Goal: Check status: Check status

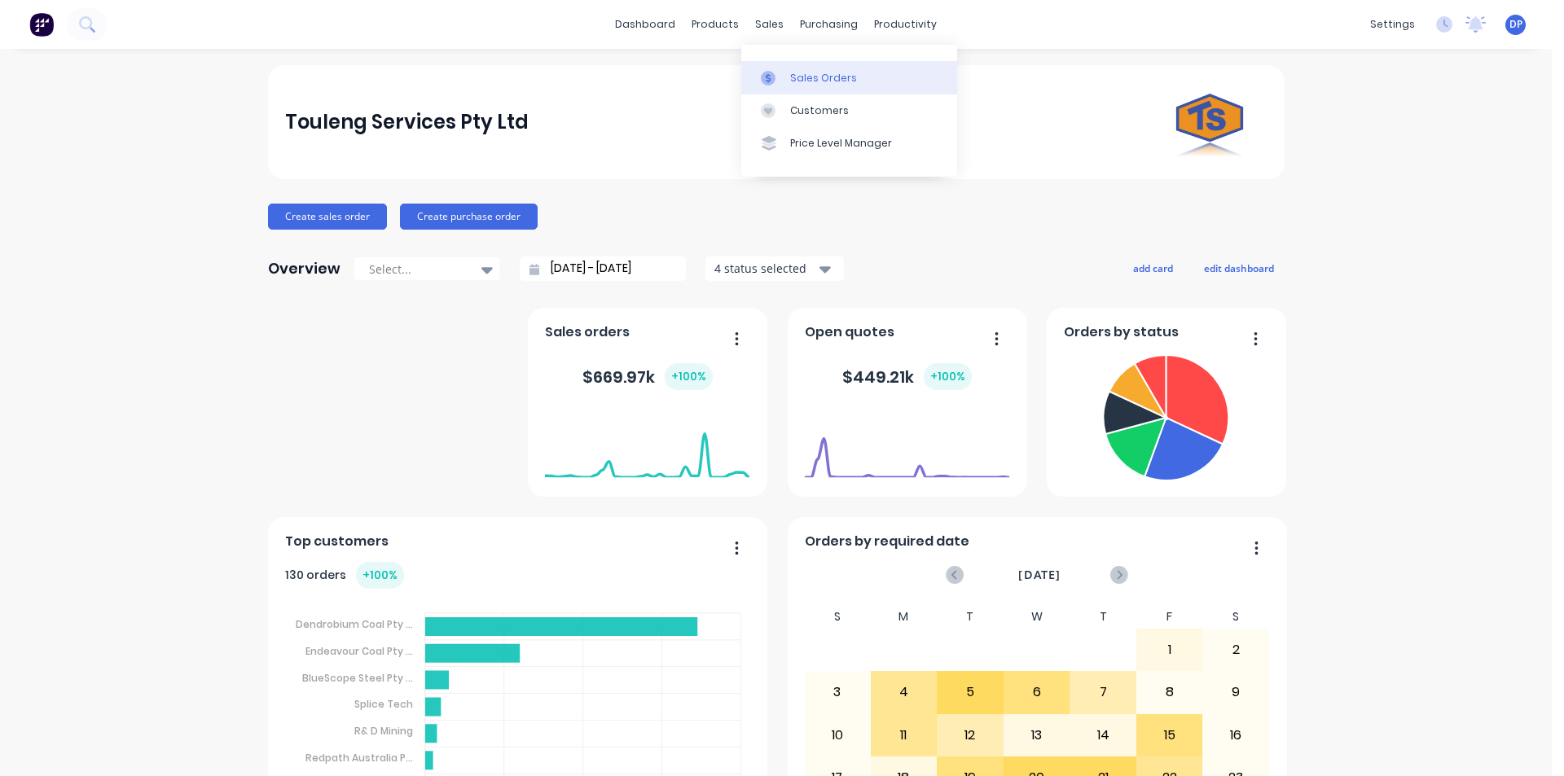
click at [811, 73] on div "Sales Orders" at bounding box center [823, 78] width 67 height 15
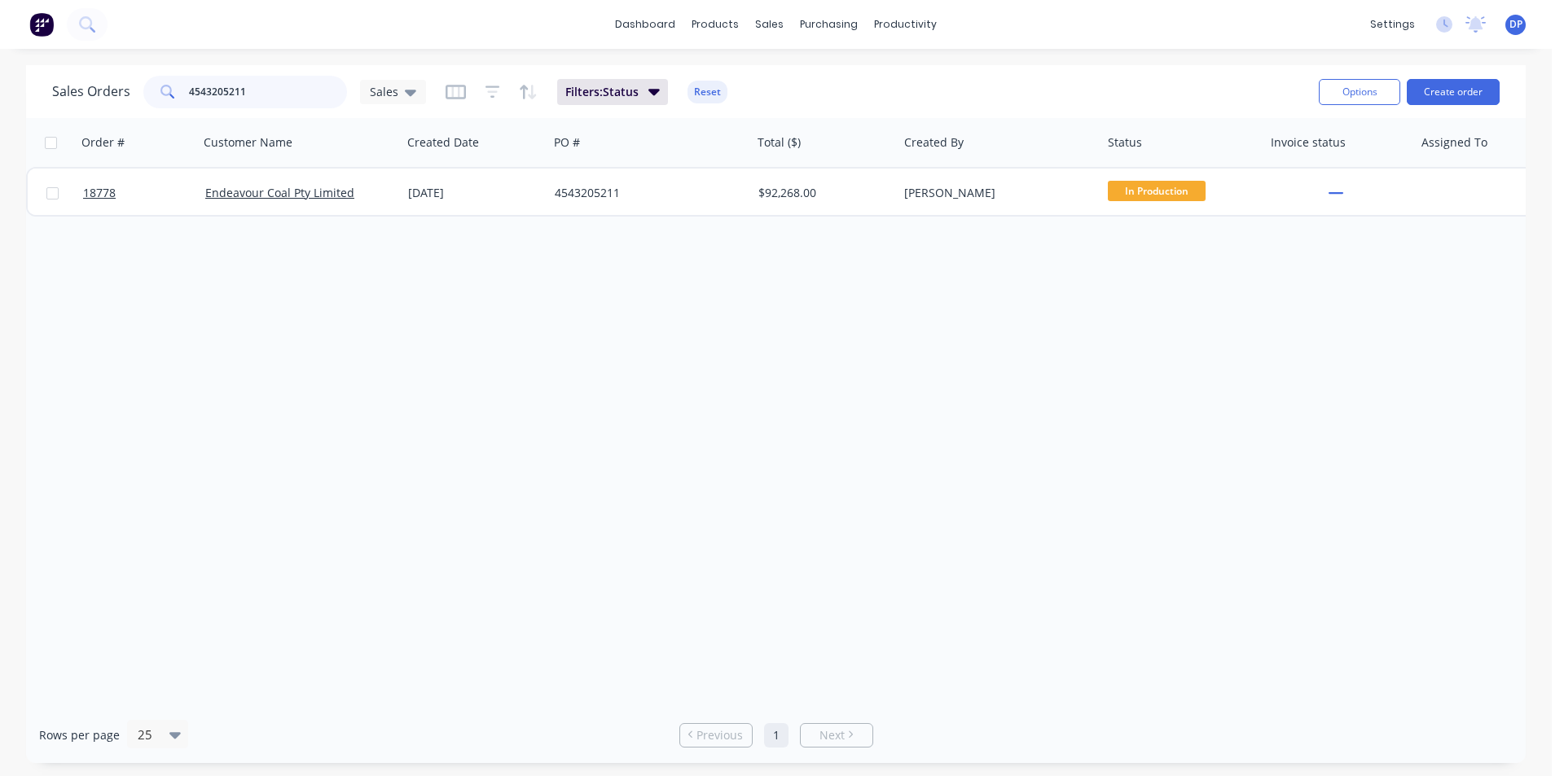
drag, startPoint x: 271, startPoint y: 95, endPoint x: 118, endPoint y: 107, distance: 153.5
click at [118, 106] on div "Sales Orders 4543205211 Sales" at bounding box center [239, 92] width 374 height 33
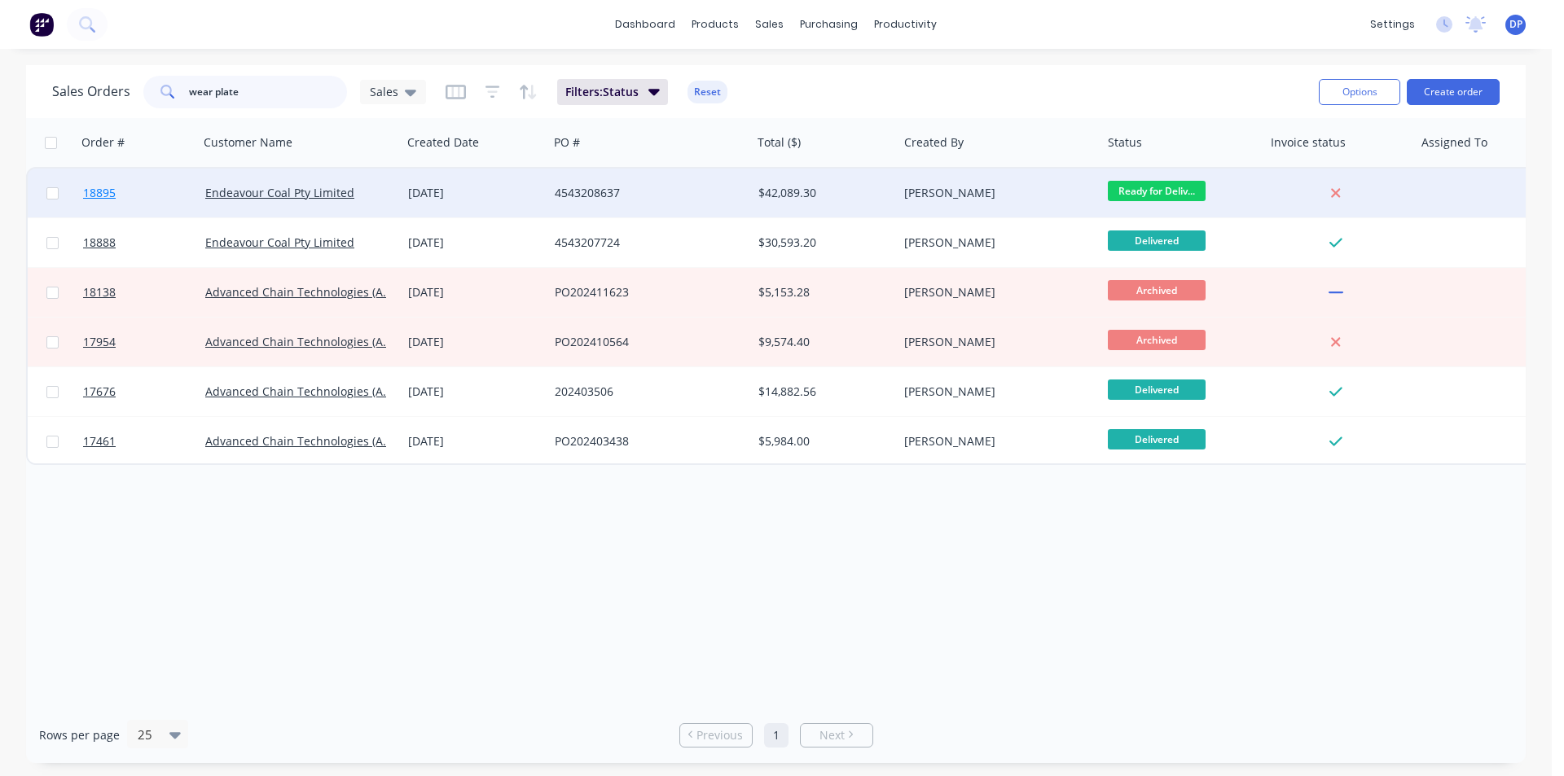
type input "wear plate"
click at [94, 192] on span "18895" at bounding box center [99, 193] width 33 height 16
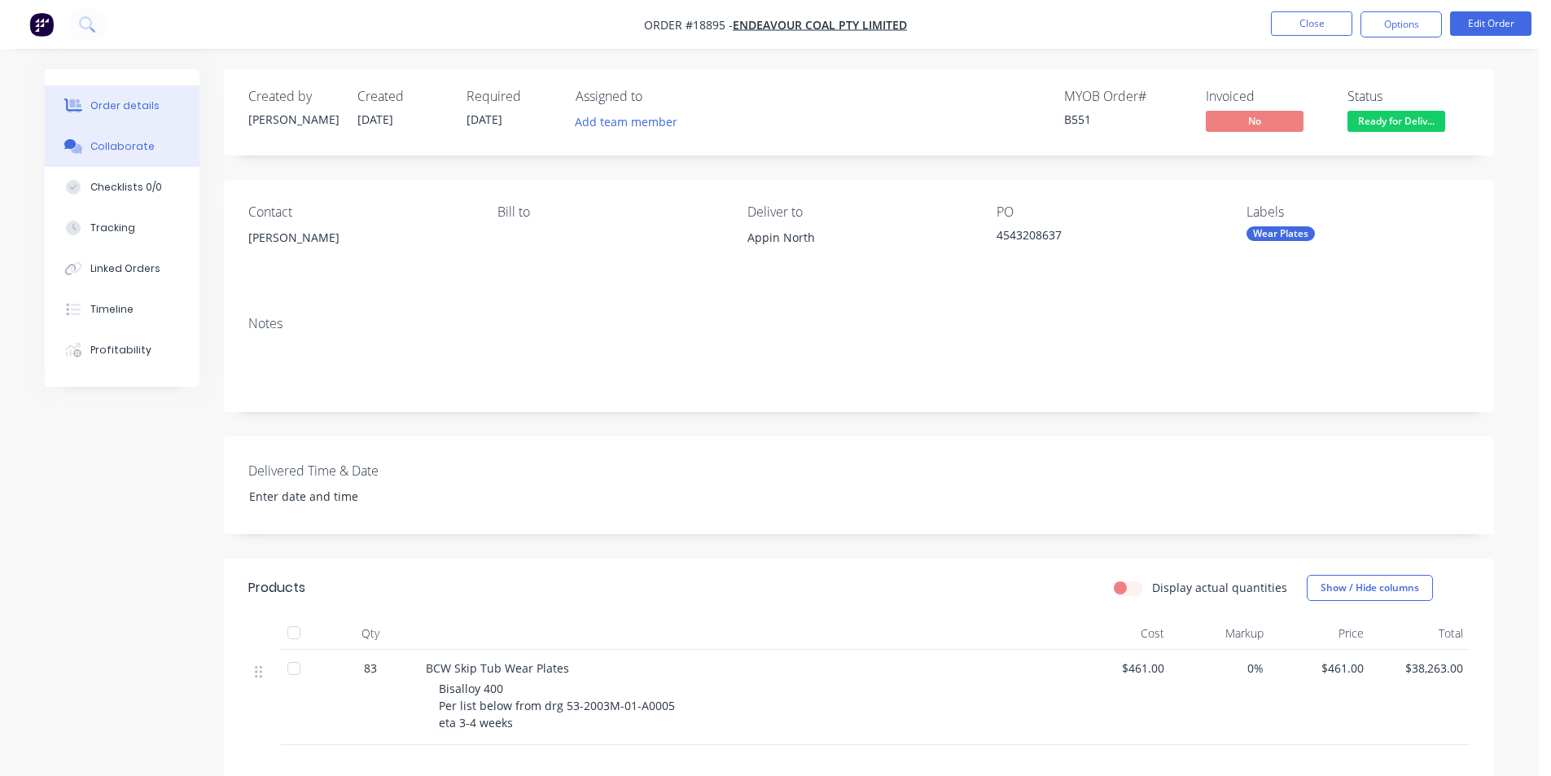
click at [107, 140] on div "Collaborate" at bounding box center [122, 146] width 64 height 15
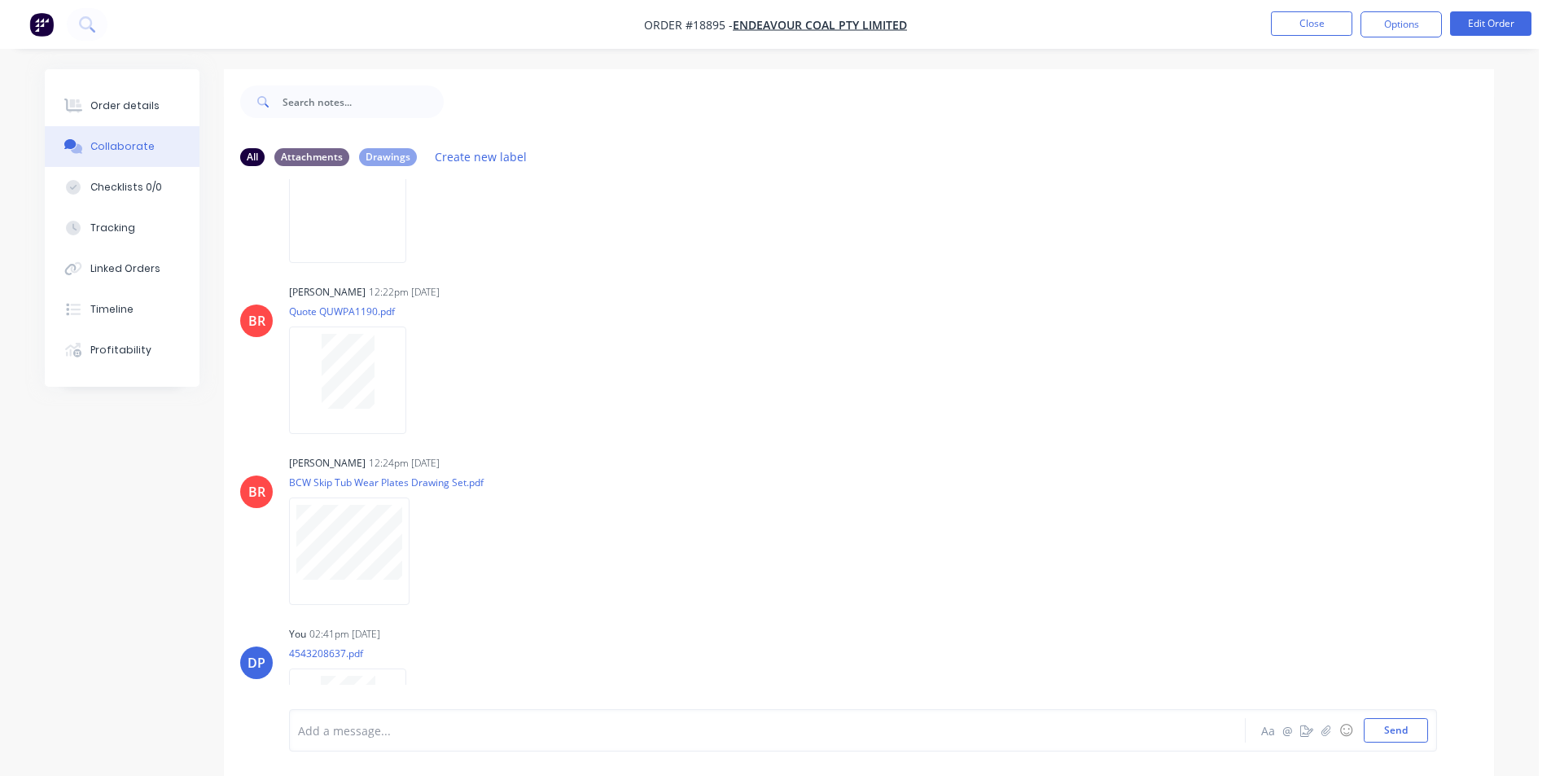
scroll to position [14, 0]
